Goal: Task Accomplishment & Management: Complete application form

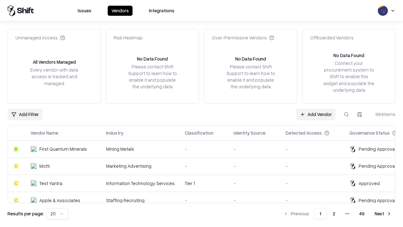
click at [316, 114] on link "Add Vendor" at bounding box center [315, 114] width 39 height 11
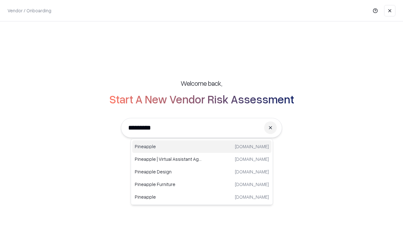
click at [202, 146] on div "Pineapple [DOMAIN_NAME]" at bounding box center [201, 146] width 139 height 13
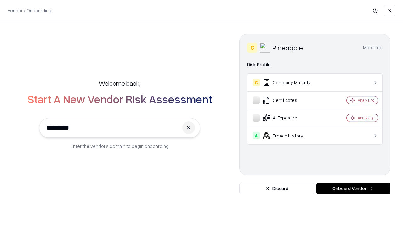
type input "*********"
click at [353, 188] on button "Onboard Vendor" at bounding box center [353, 188] width 74 height 11
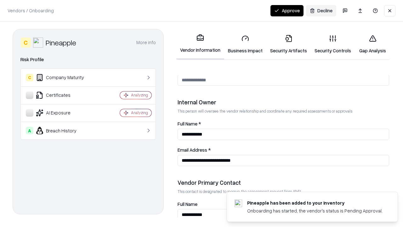
scroll to position [326, 0]
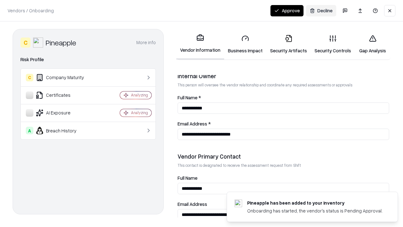
click at [245, 44] on link "Business Impact" at bounding box center [245, 44] width 42 height 29
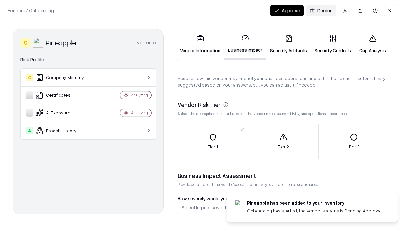
click at [288, 44] on link "Security Artifacts" at bounding box center [288, 44] width 44 height 29
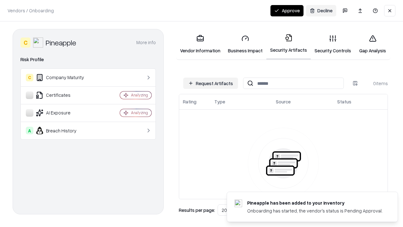
click at [211, 83] on button "Request Artifacts" at bounding box center [210, 82] width 55 height 11
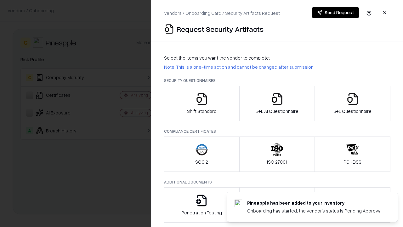
click at [201, 103] on icon "button" at bounding box center [202, 99] width 13 height 13
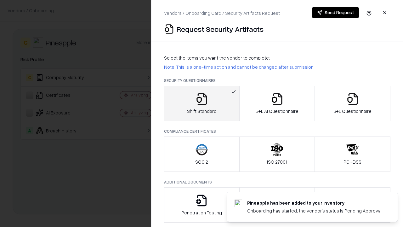
click at [335, 13] on button "Send Request" at bounding box center [335, 12] width 47 height 11
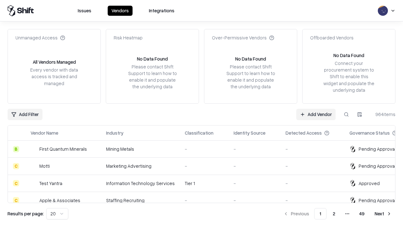
click at [346, 114] on button at bounding box center [346, 114] width 11 height 11
type input "*********"
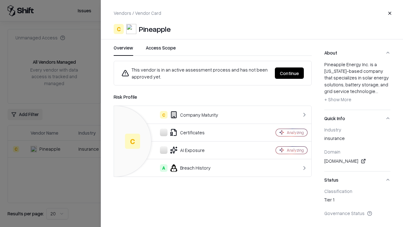
click at [289, 73] on button "Continue" at bounding box center [289, 72] width 29 height 11
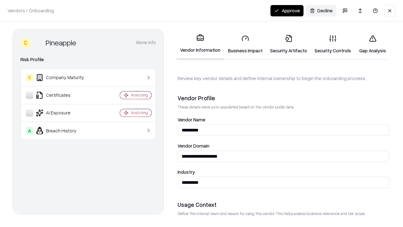
click at [288, 44] on link "Security Artifacts" at bounding box center [288, 44] width 44 height 29
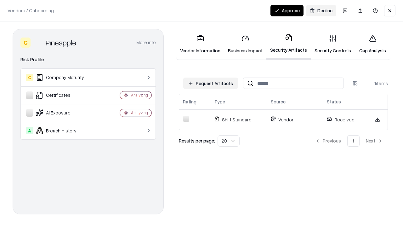
click at [287, 10] on button "Approve" at bounding box center [286, 10] width 33 height 11
